Goal: Task Accomplishment & Management: Manage account settings

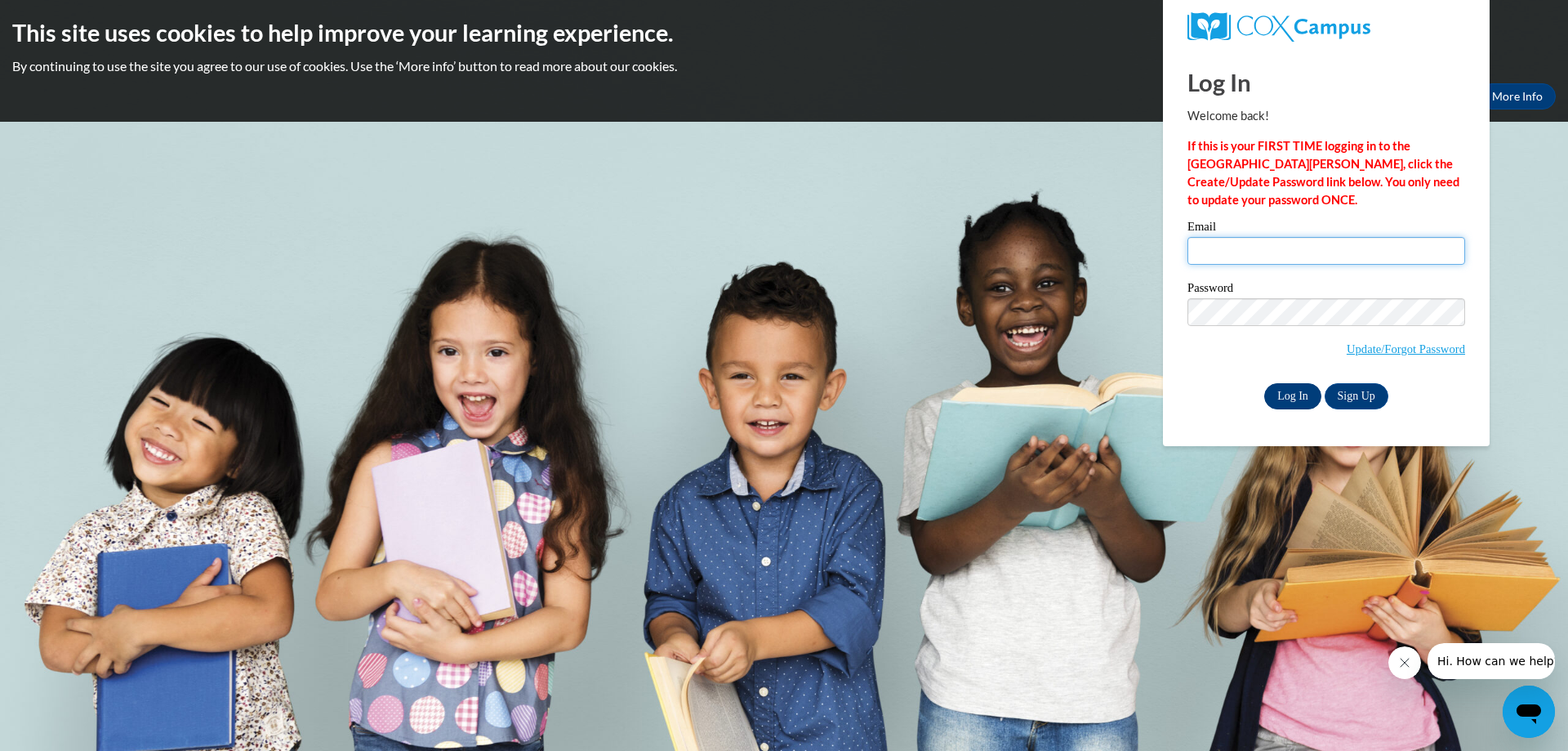
type input "[EMAIL_ADDRESS][DOMAIN_NAME]"
click at [1302, 401] on input "Log In" at bounding box center [1292, 396] width 57 height 26
